Goal: Task Accomplishment & Management: Manage account settings

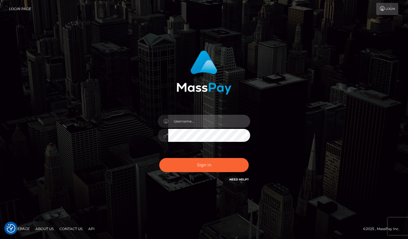
type input "[PERSON_NAME]"
click at [193, 172] on button "Sign in" at bounding box center [203, 165] width 89 height 14
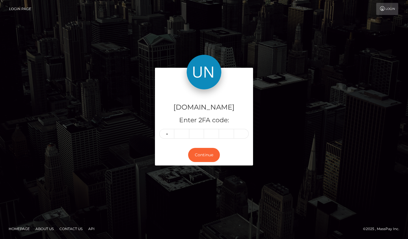
type input "5"
type input "8"
type input "0"
type input "1"
type input "7"
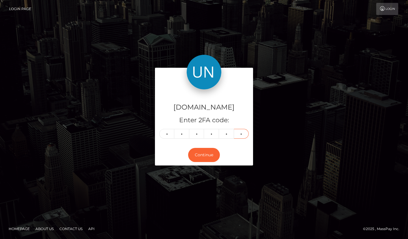
type input "0"
click at [203, 165] on div "Continue" at bounding box center [204, 155] width 98 height 21
click at [202, 156] on button "Continue" at bounding box center [204, 155] width 32 height 14
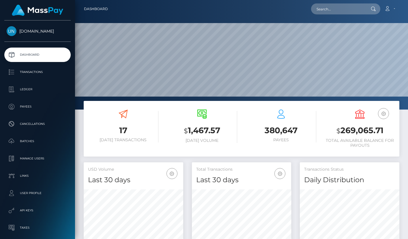
scroll to position [102, 99]
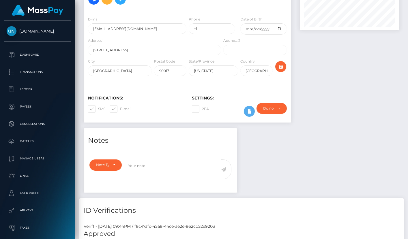
scroll to position [33, 0]
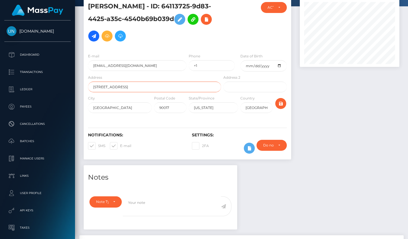
click at [102, 92] on input "1000 W 8th St, #4605" at bounding box center [154, 87] width 133 height 11
click at [102, 92] on input "[STREET_ADDRESS]" at bounding box center [154, 87] width 133 height 11
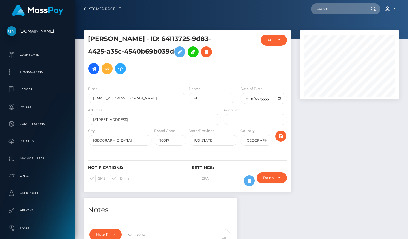
scroll to position [69, 99]
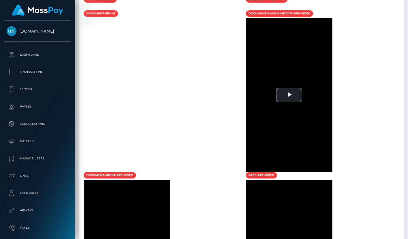
scroll to position [69, 99]
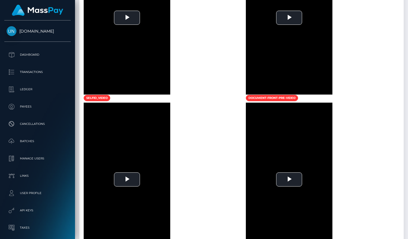
scroll to position [297, 0]
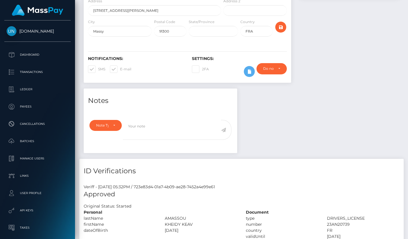
scroll to position [403, 0]
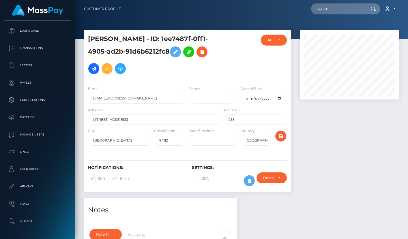
scroll to position [25, 0]
click at [42, 169] on p "User Profile" at bounding box center [38, 168] width 62 height 9
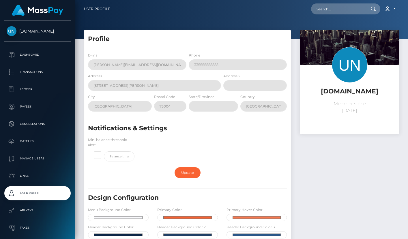
scroll to position [5, 0]
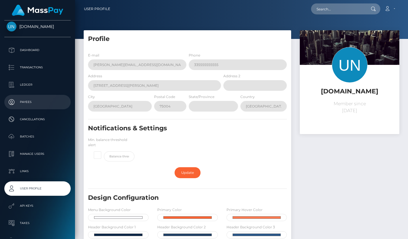
click at [27, 101] on p "Payees" at bounding box center [38, 102] width 62 height 9
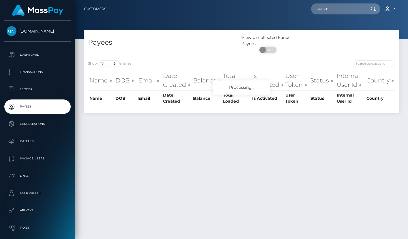
click at [346, 97] on th "Internal User Id" at bounding box center [350, 98] width 30 height 15
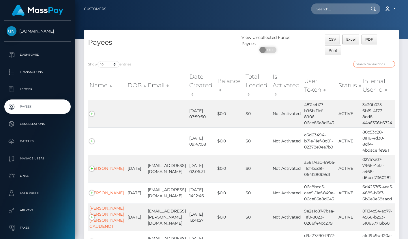
click at [364, 64] on input "search" at bounding box center [374, 64] width 42 height 7
click at [364, 64] on input "[PERSON_NAME]" at bounding box center [374, 64] width 42 height 7
type input "[GEOGRAPHIC_DATA]"
